Goal: Information Seeking & Learning: Learn about a topic

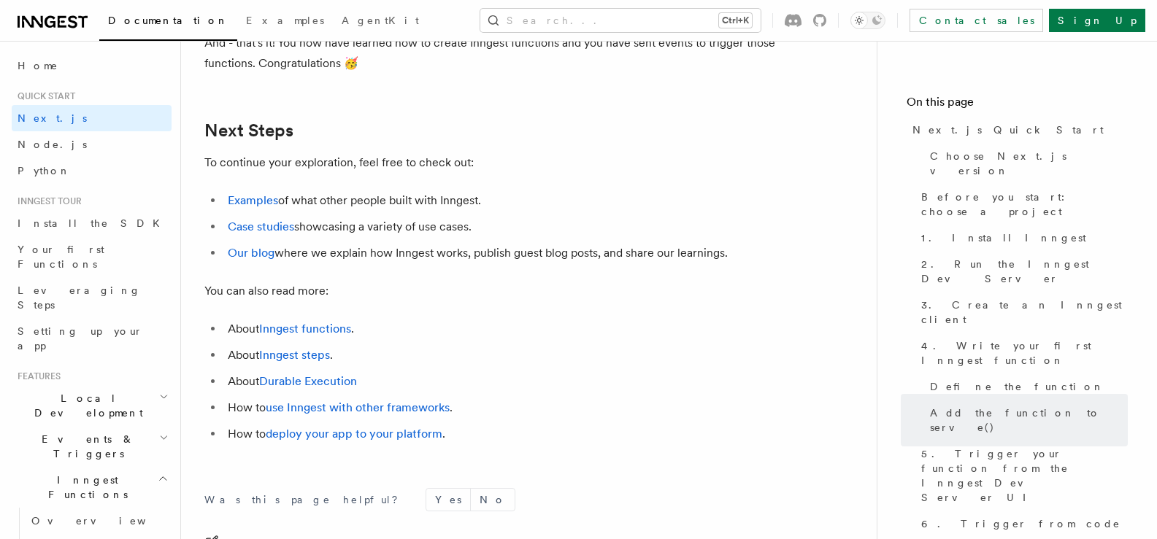
scroll to position [9080, 0]
click at [256, 255] on link "Our blog" at bounding box center [251, 254] width 47 height 14
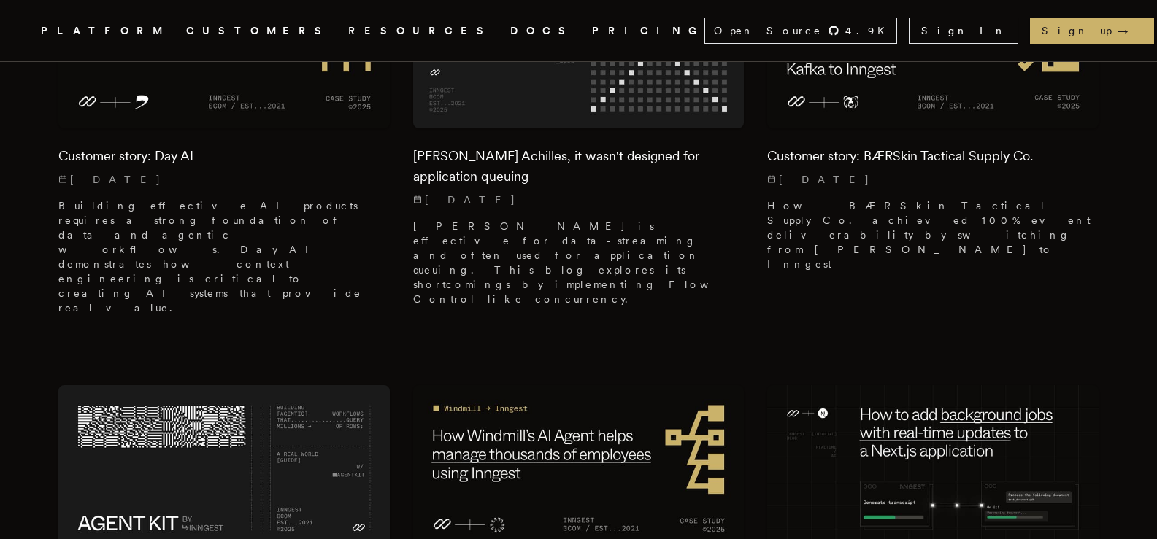
scroll to position [1883, 0]
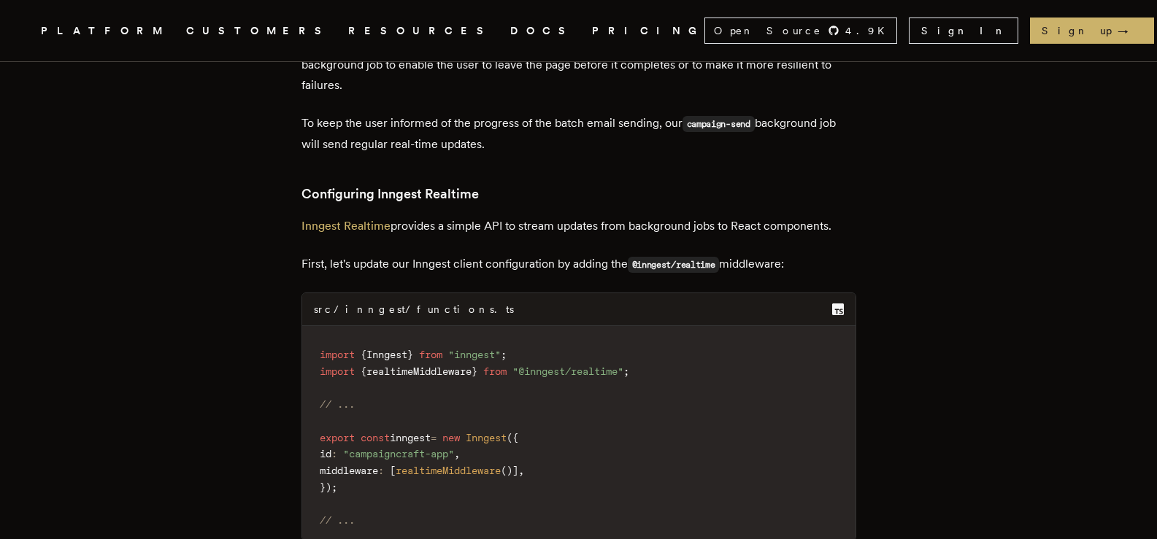
scroll to position [8140, 0]
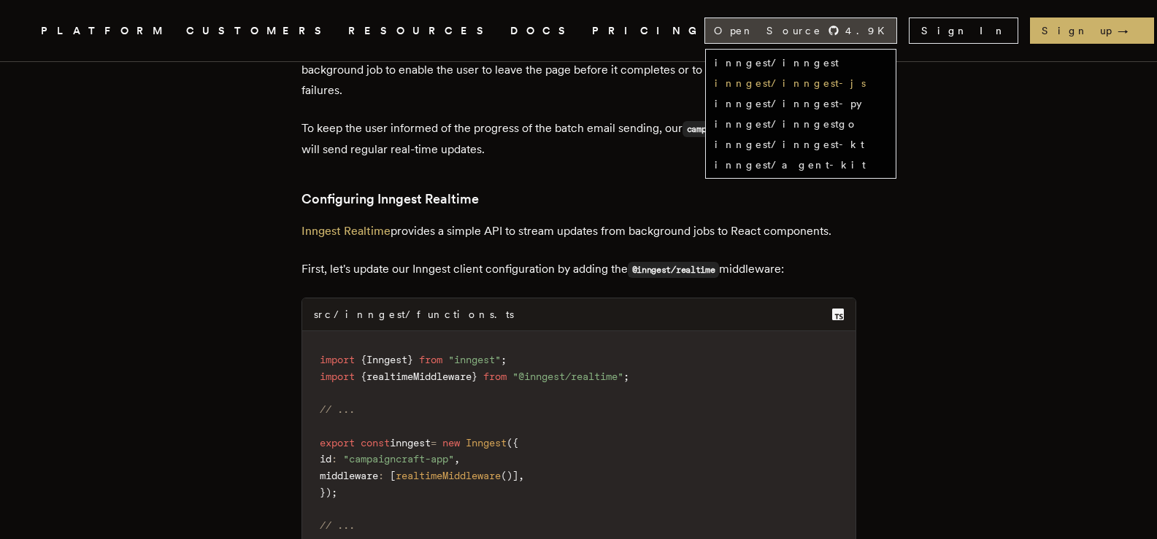
click at [866, 81] on link "inngest/inngest-js" at bounding box center [790, 83] width 151 height 12
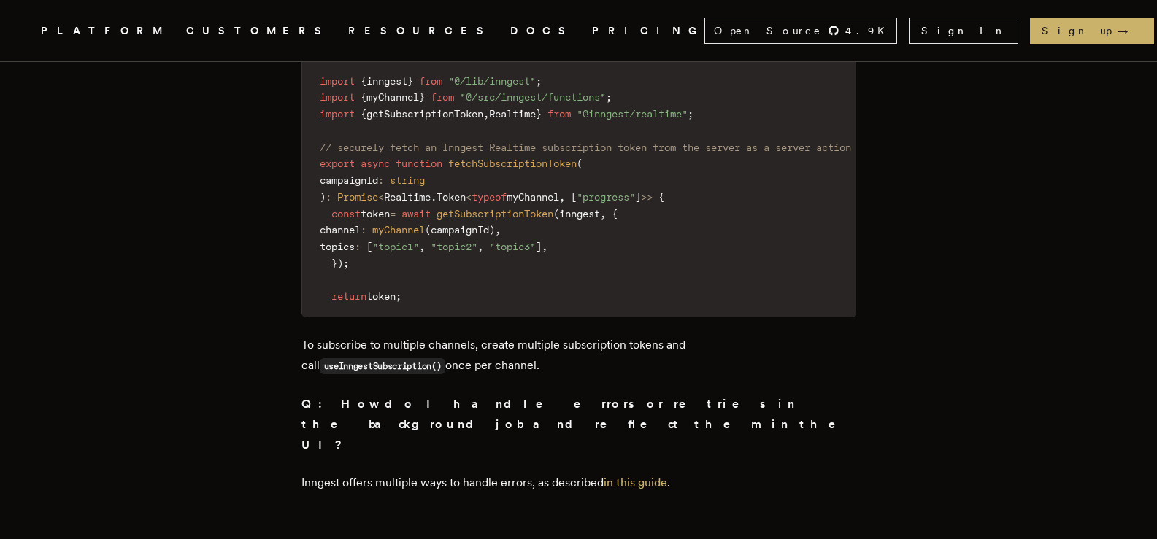
scroll to position [15473, 0]
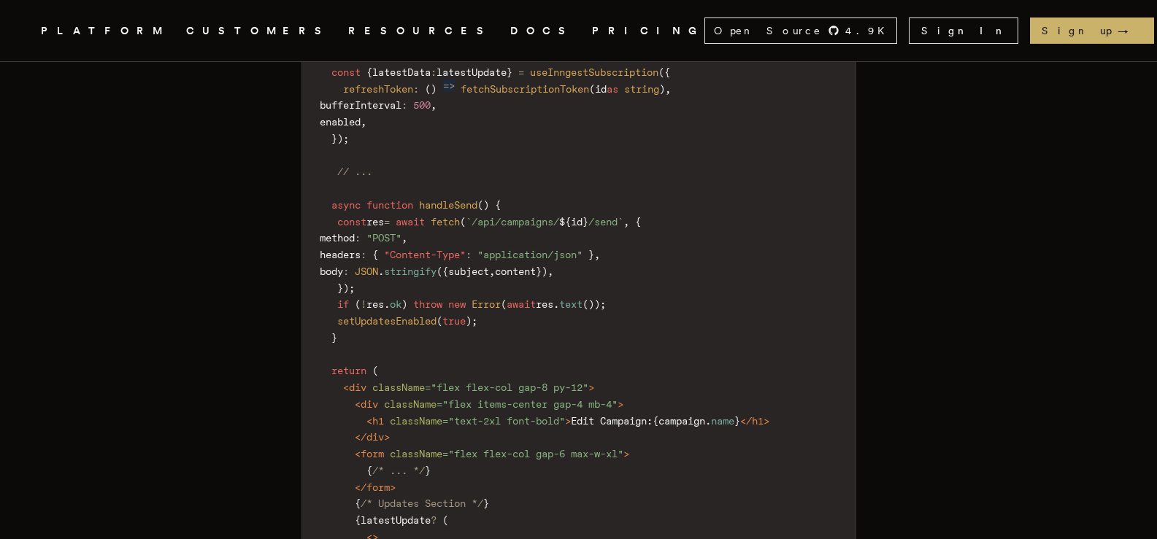
click at [518, 493] on code ""use client" ; import { useEffect , useState } from "react" ; import { useParam…" at bounding box center [578, 288] width 553 height 904
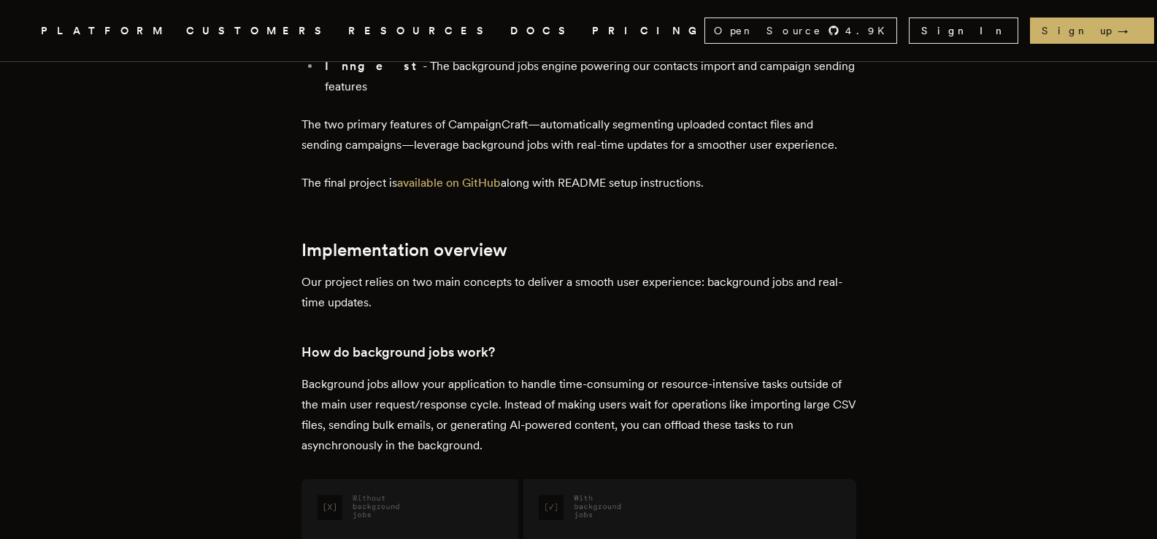
scroll to position [1410, 0]
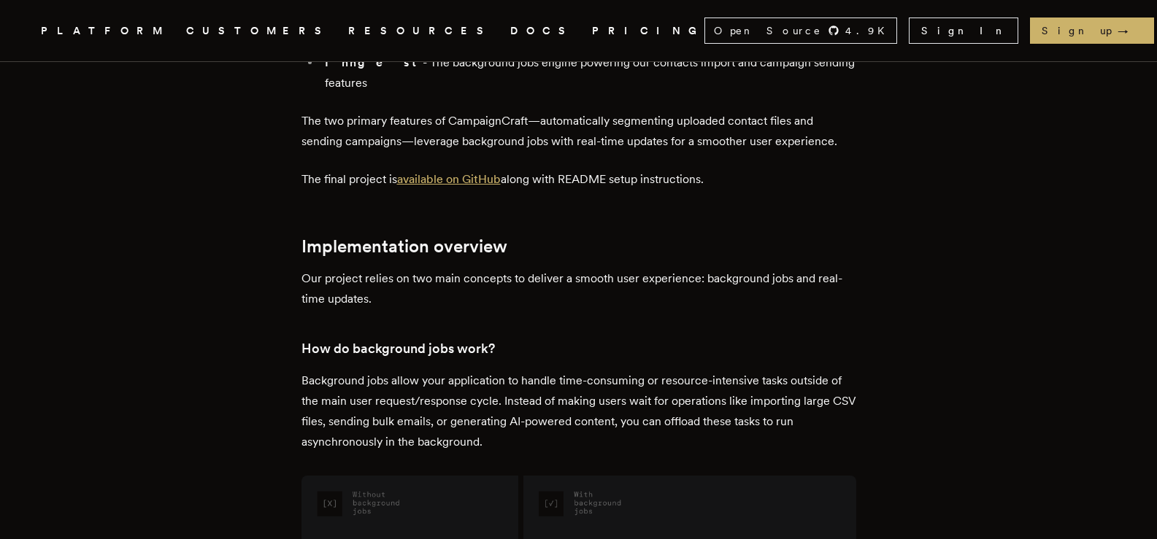
click at [440, 186] on link "available on GitHub" at bounding box center [449, 179] width 104 height 14
